Goal: Task Accomplishment & Management: Use online tool/utility

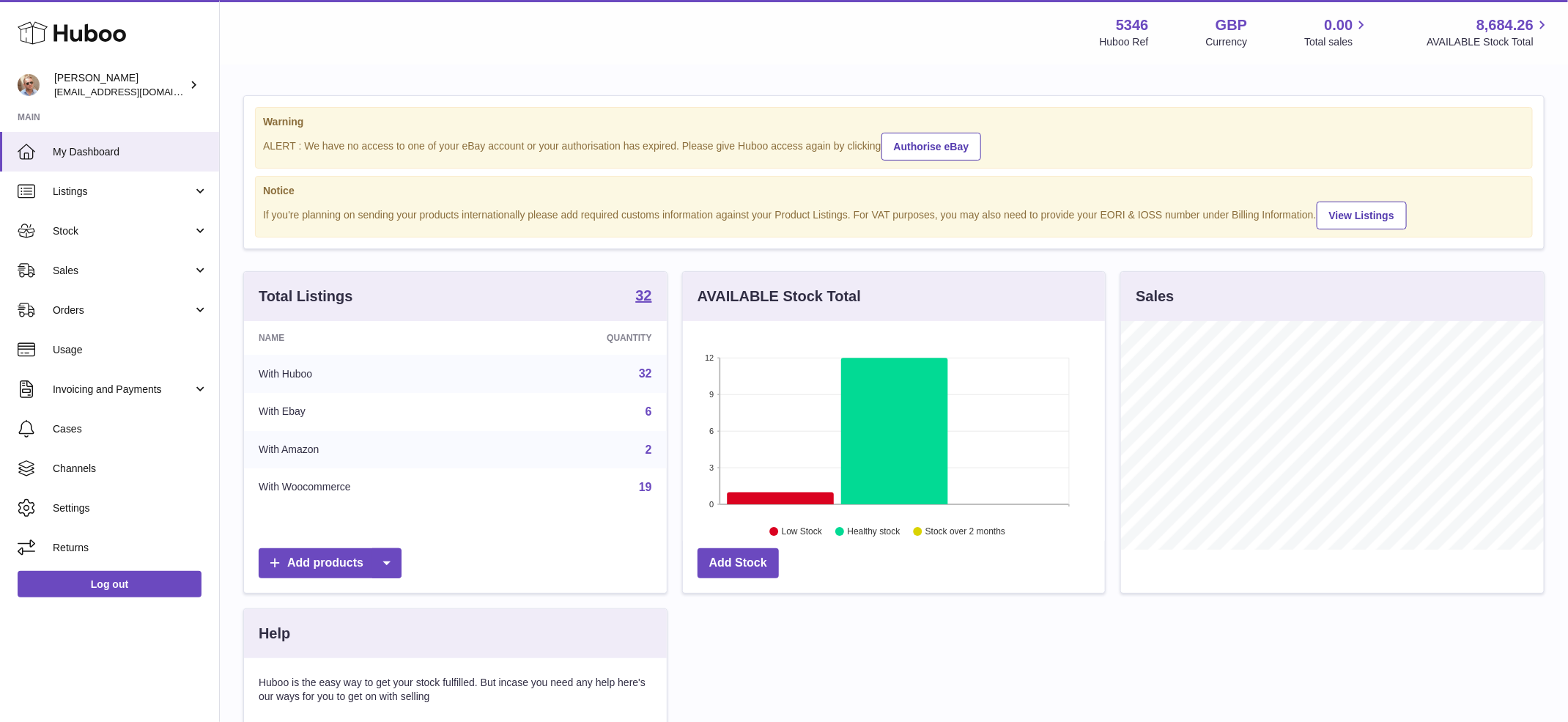
scroll to position [228, 423]
click at [141, 269] on span "Sales" at bounding box center [123, 271] width 140 height 14
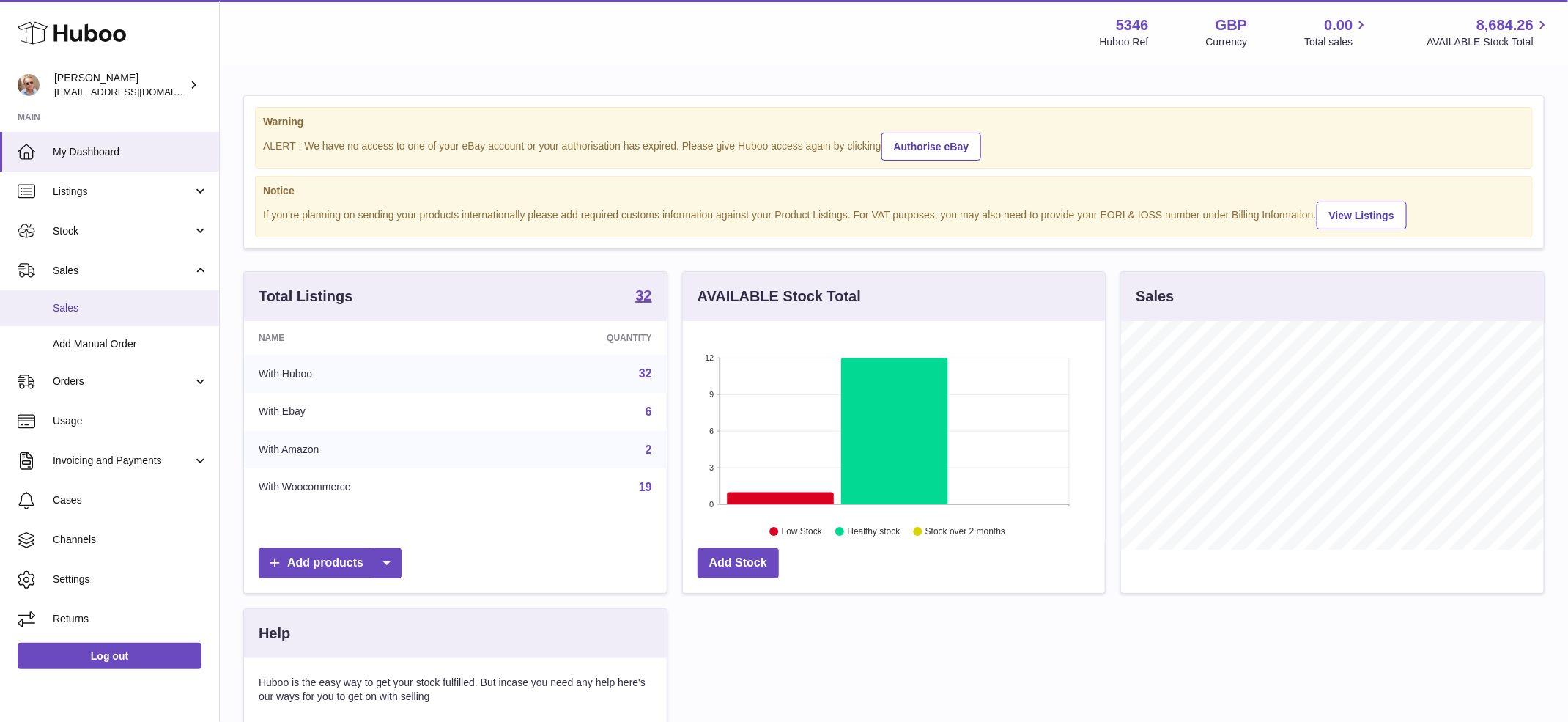
click at [144, 305] on span "Sales" at bounding box center [130, 308] width 155 height 14
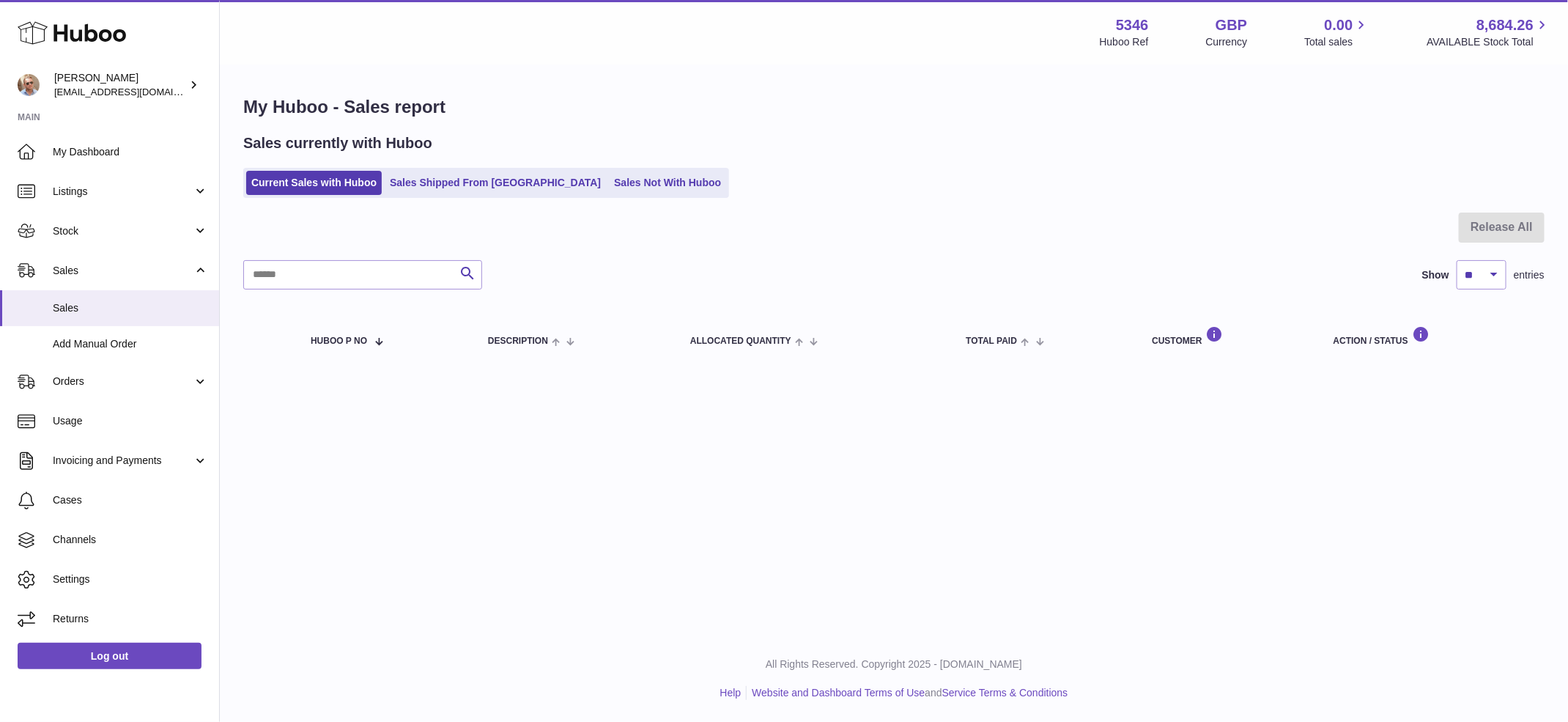
click at [569, 195] on ul "Current Sales with Huboo Sales Shipped From Huboo Sales Not With Huboo" at bounding box center [486, 183] width 486 height 30
click at [577, 164] on div "Sales currently with Huboo Current Sales with Huboo Sales Shipped From Huboo Sa…" at bounding box center [893, 165] width 1301 height 65
click at [608, 176] on link "Sales Not With Huboo" at bounding box center [667, 183] width 117 height 24
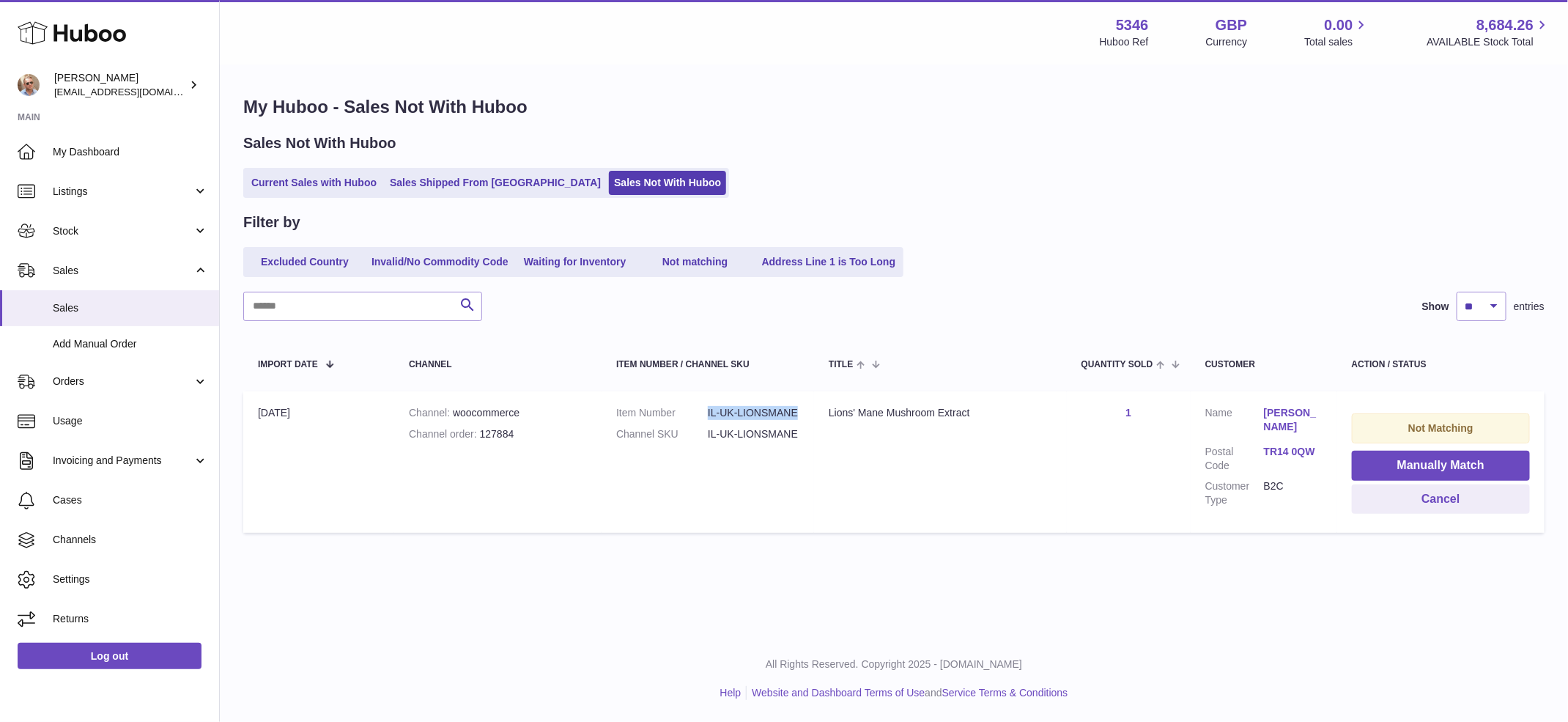
drag, startPoint x: 708, startPoint y: 413, endPoint x: 798, endPoint y: 421, distance: 90.4
click at [798, 421] on dl "Item Number IL-UK-LIONSMANE Channel SKU IL-UK-LIONSMANE" at bounding box center [708, 428] width 183 height 43
copy dd "IL-UK-LIONSMANE"
click at [1440, 461] on button "Manually Match" at bounding box center [1440, 465] width 178 height 30
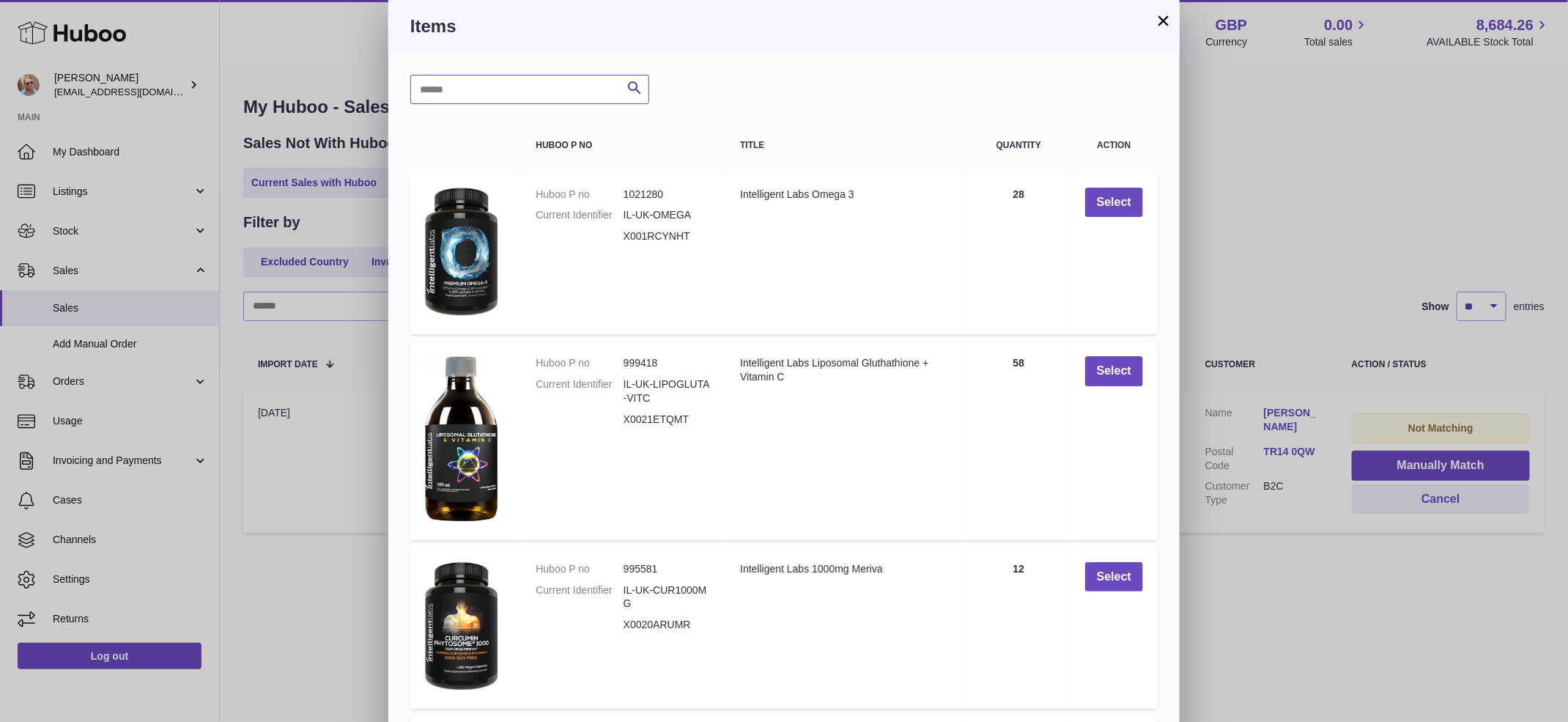
click at [449, 83] on input "text" at bounding box center [529, 89] width 239 height 29
paste input "**********"
type input "**********"
click at [638, 87] on icon "submit" at bounding box center [634, 88] width 17 height 18
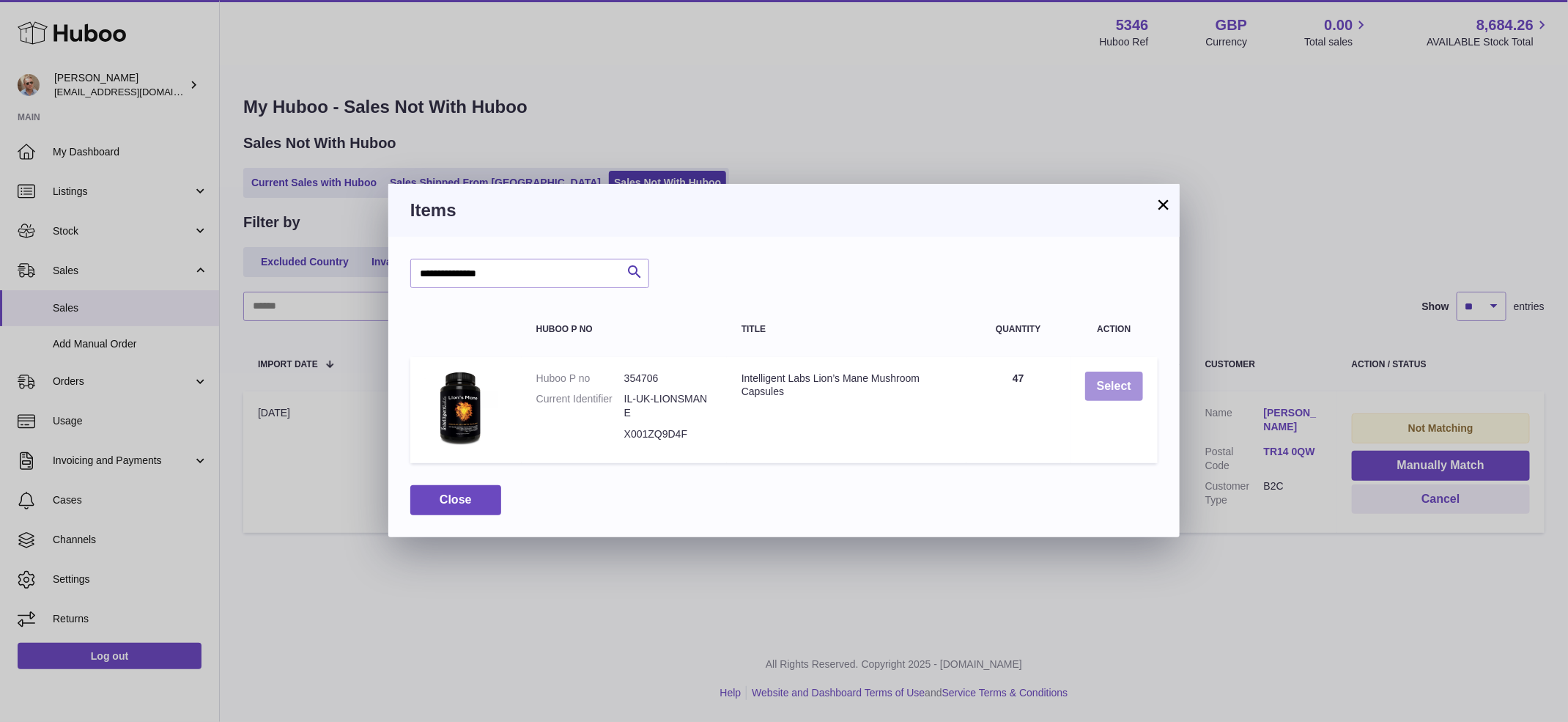
click at [1122, 391] on button "Select" at bounding box center [1114, 387] width 58 height 30
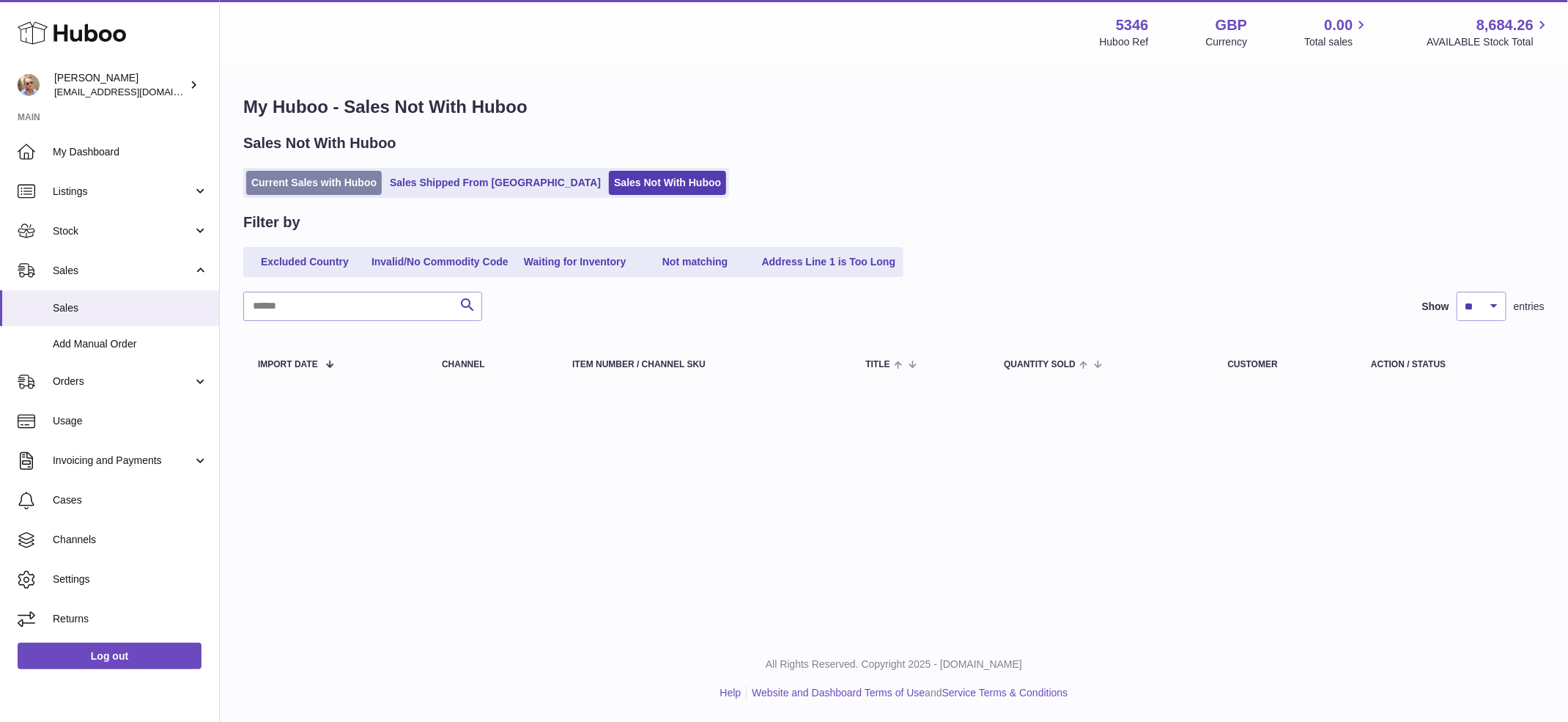
click at [309, 191] on link "Current Sales with Huboo" at bounding box center [314, 183] width 135 height 24
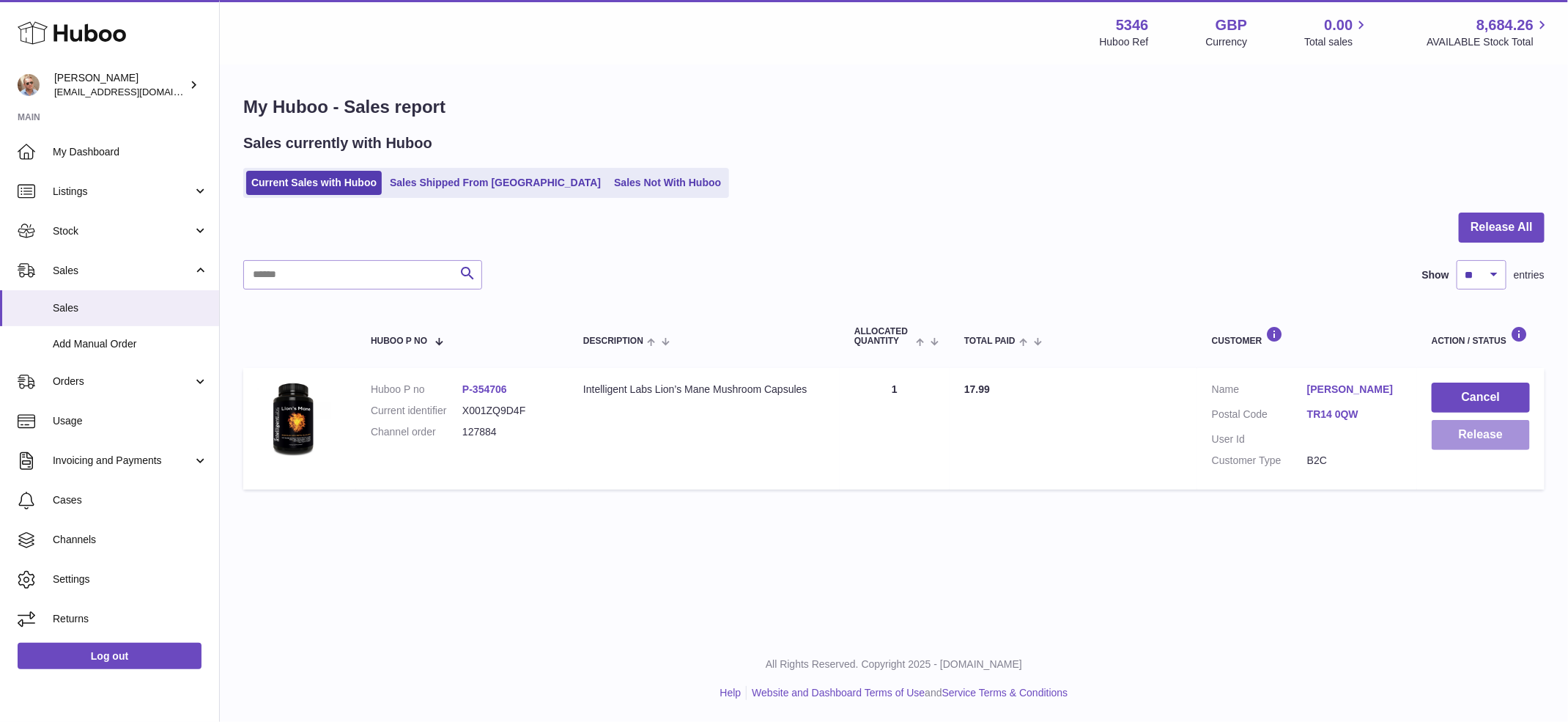
click at [1463, 442] on button "Release" at bounding box center [1480, 435] width 98 height 30
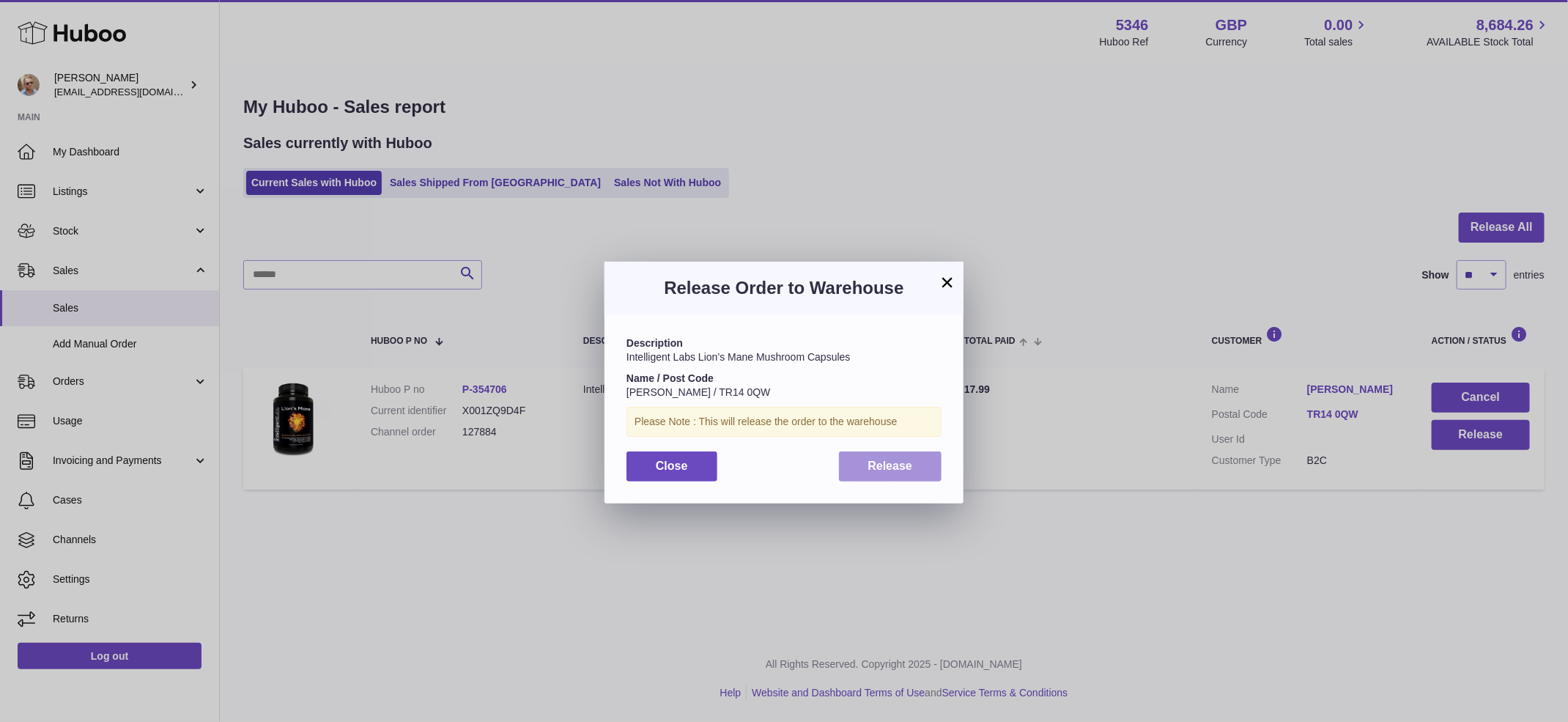
click at [896, 475] on button "Release" at bounding box center [890, 466] width 103 height 30
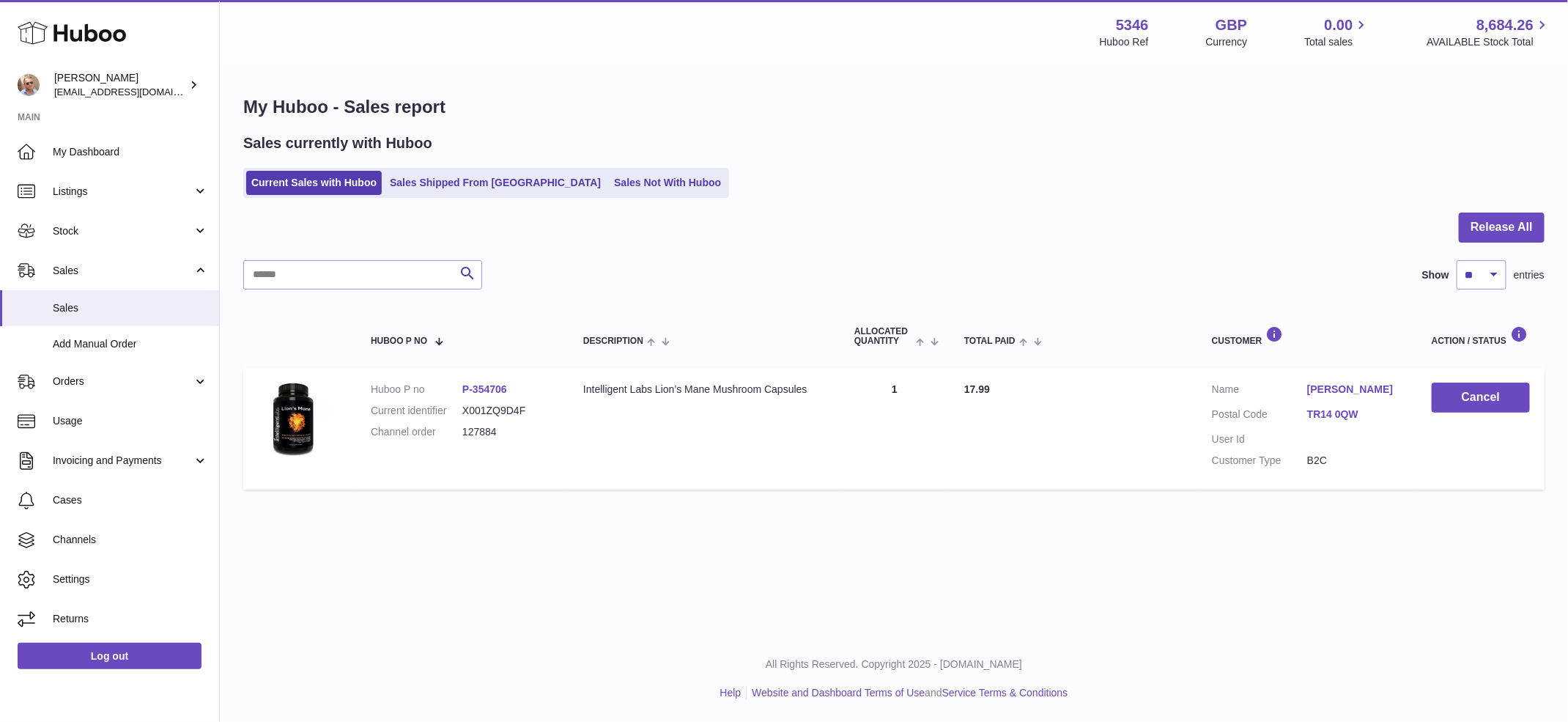
click at [991, 98] on h1 "My Huboo - Sales report" at bounding box center [893, 107] width 1301 height 24
click at [994, 83] on div "My Huboo - Sales report Sales currently with Huboo Current Sales with Huboo Sal…" at bounding box center [893, 296] width 1348 height 460
click at [874, 197] on div "Current Sales with Huboo Sales Shipped From Huboo Sales Not With Huboo" at bounding box center [893, 183] width 1301 height 30
